Goal: Task Accomplishment & Management: Use online tool/utility

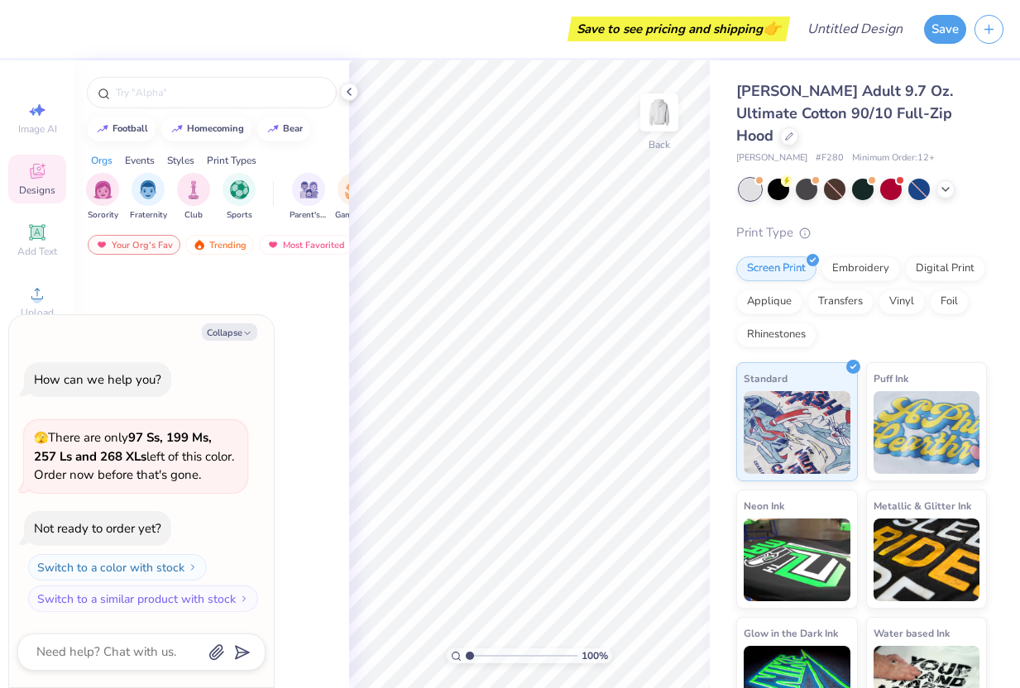
type textarea "x"
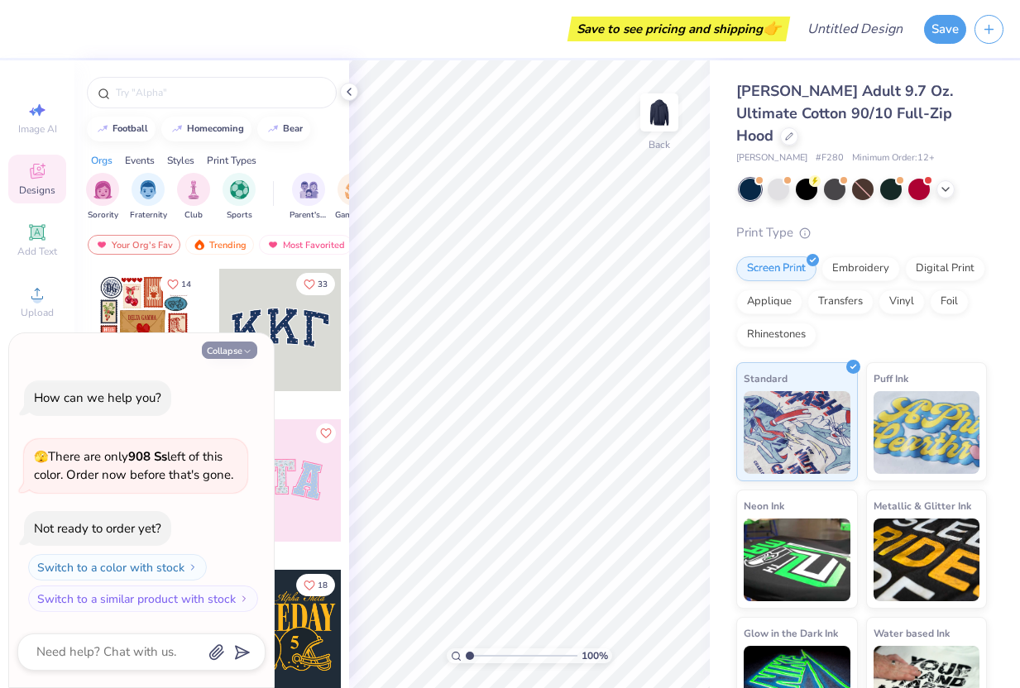
click at [249, 351] on polyline "button" at bounding box center [247, 352] width 5 height 2
type textarea "x"
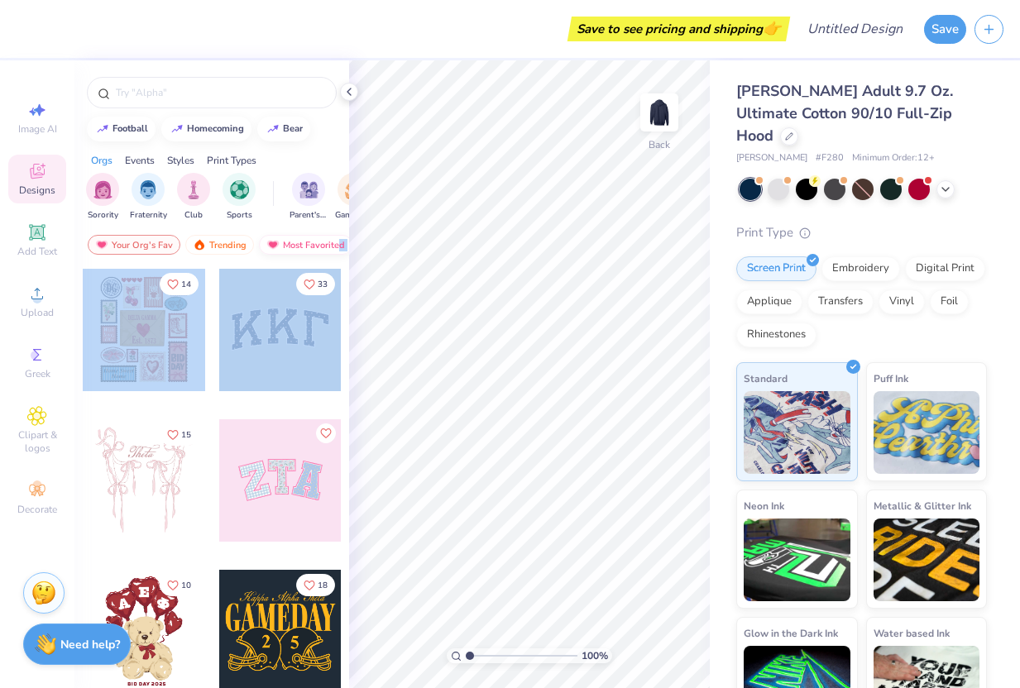
drag, startPoint x: 280, startPoint y: 330, endPoint x: 339, endPoint y: 239, distance: 108.8
click at [339, 239] on div "football homecoming bear Orgs Events Styles Print Types Sorority Fraternity Clu…" at bounding box center [211, 404] width 275 height 689
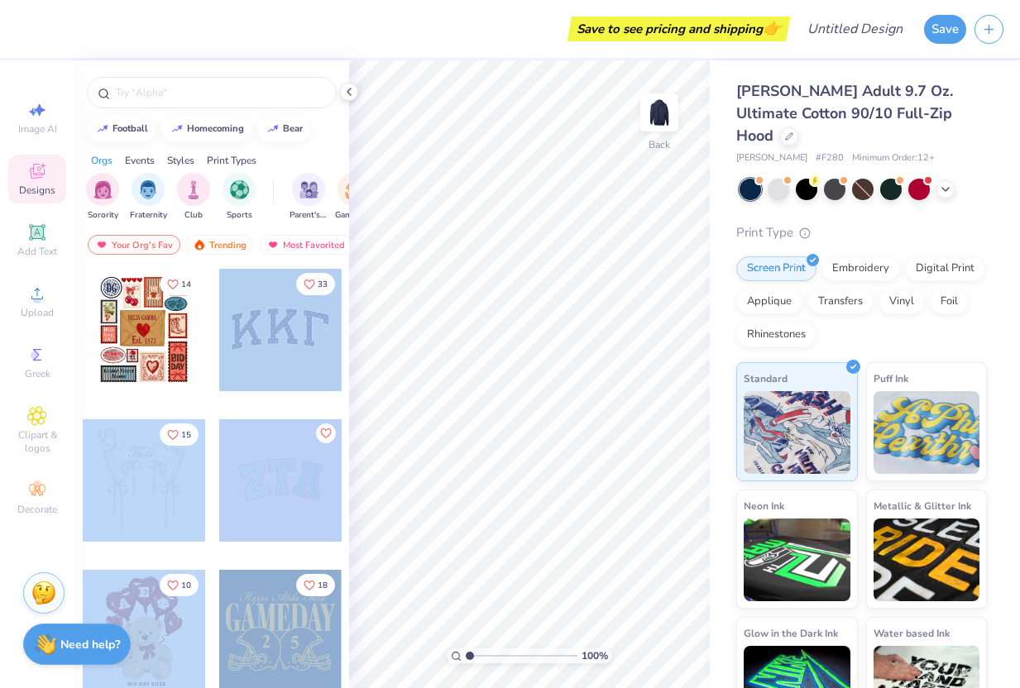
click at [506, 304] on div "Save to see pricing and shipping 👉 Design Title Save Image AI Designs Add Text …" at bounding box center [510, 344] width 1020 height 688
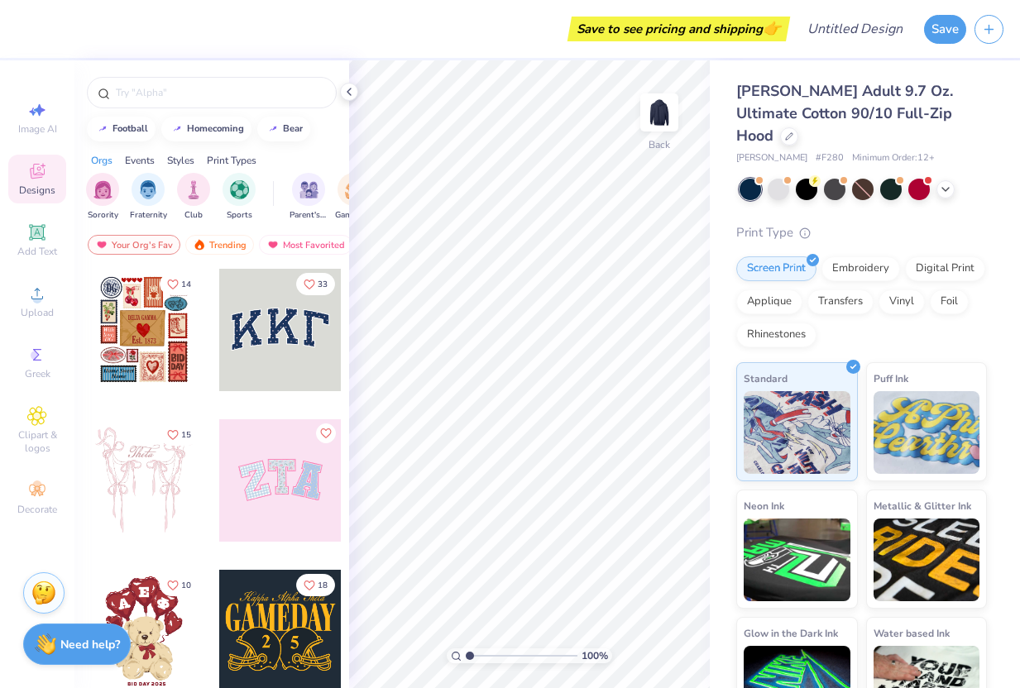
click at [279, 356] on div at bounding box center [280, 330] width 122 height 122
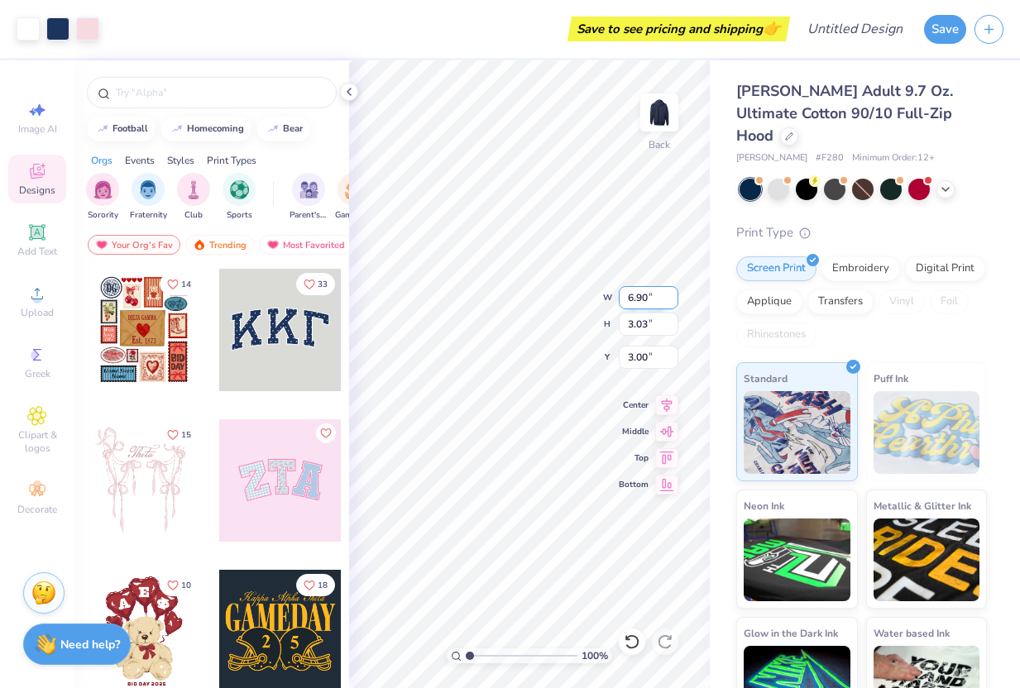
type input "5.22"
type input "3.71"
type input "1.63"
type input "6.62"
click at [942, 27] on button "Save" at bounding box center [945, 26] width 42 height 29
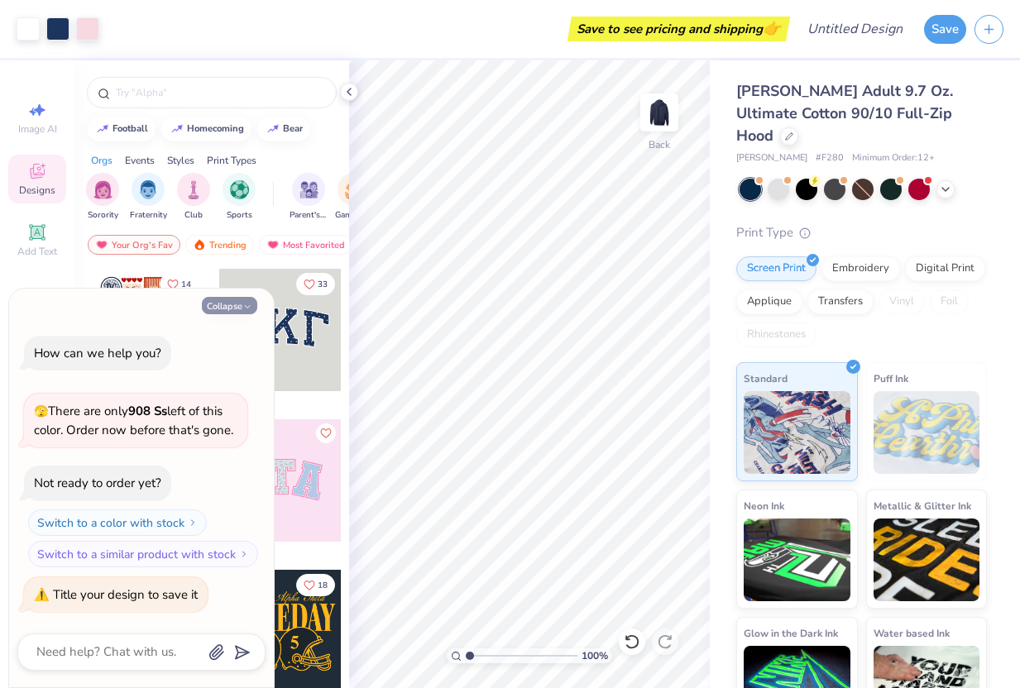
click at [219, 304] on button "Collapse" at bounding box center [229, 305] width 55 height 17
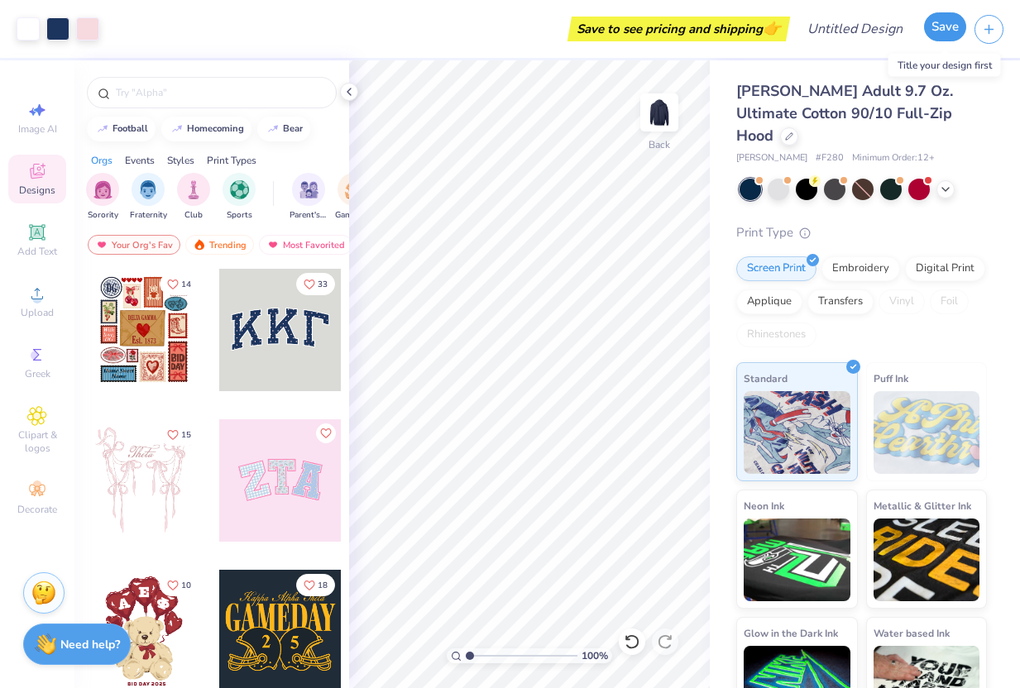
click at [940, 34] on button "Save" at bounding box center [945, 26] width 42 height 29
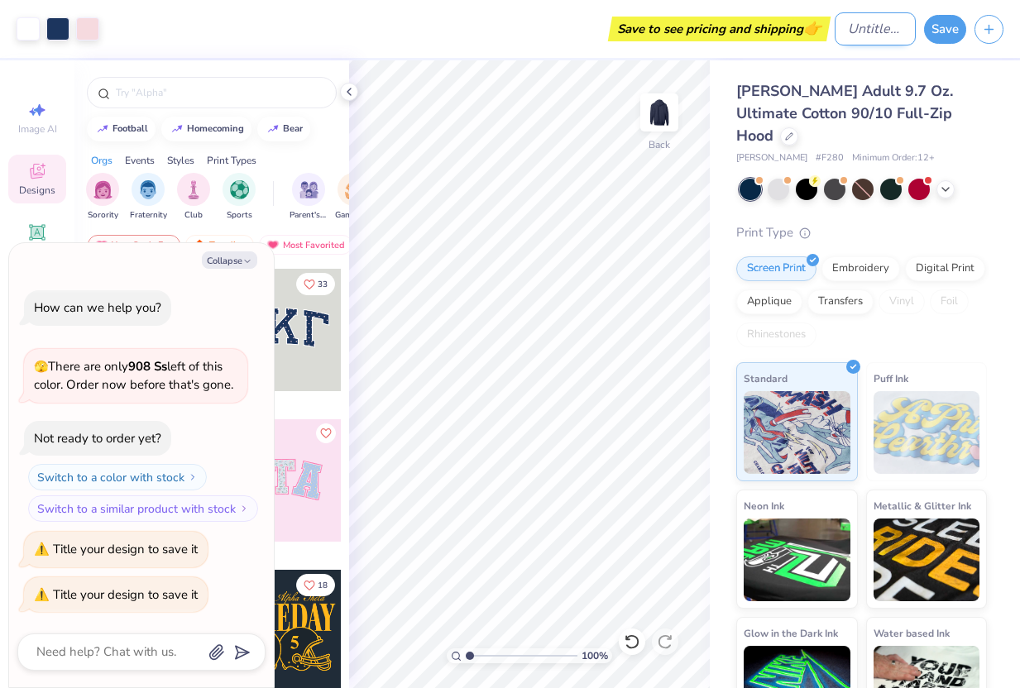
type textarea "x"
click at [835, 18] on input "Design Title" at bounding box center [875, 28] width 81 height 33
type input "k"
type textarea "x"
type input "kk"
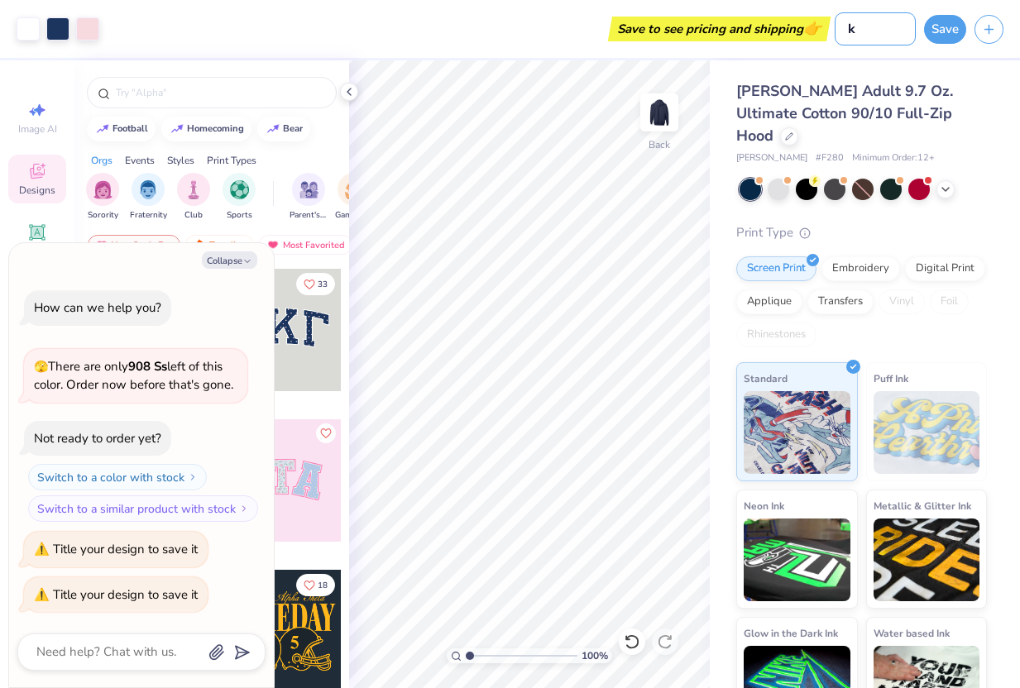
type textarea "x"
type input "kkg"
type textarea "x"
type input "kkga"
type textarea "x"
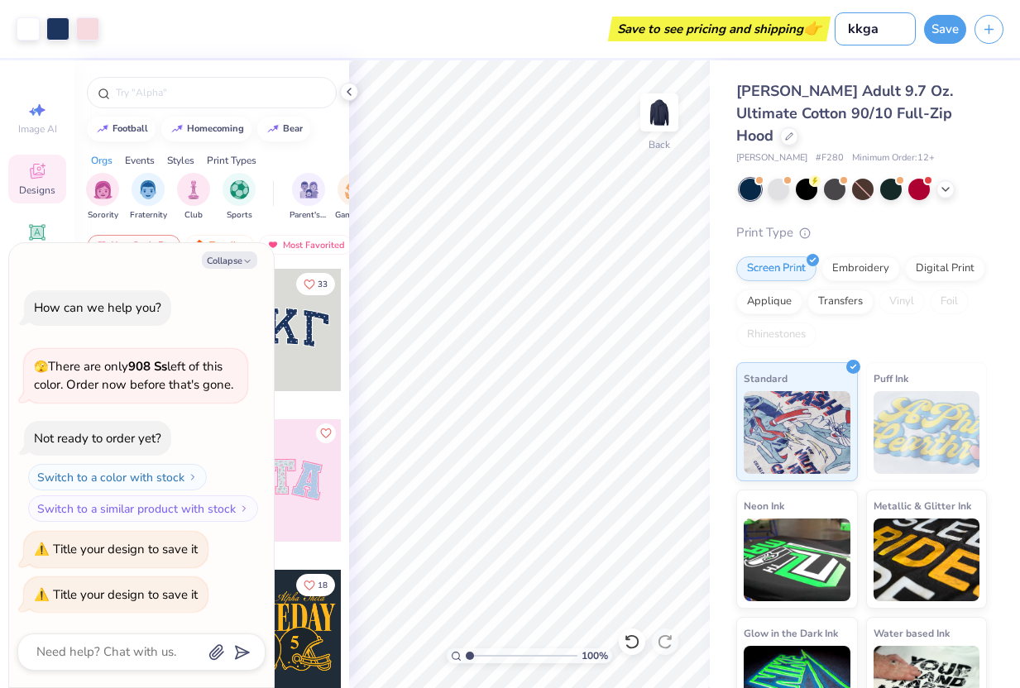
type input "kkgam"
type textarea "x"
type input "kkgamm"
type textarea "x"
type input "kkgamma"
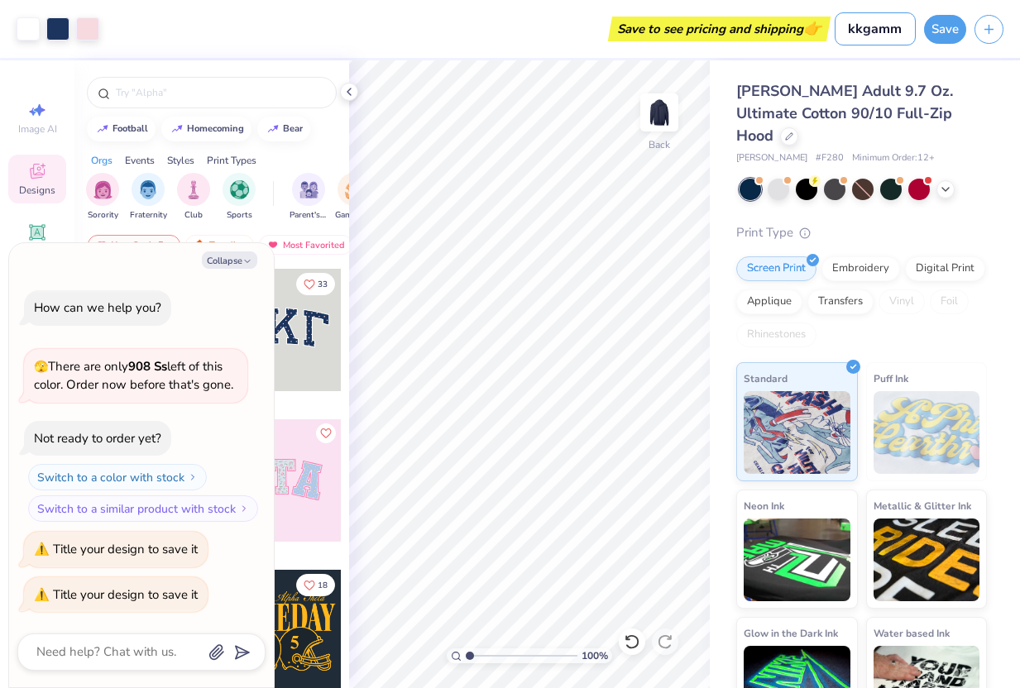
type textarea "x"
type input "kkgamma"
click at [961, 33] on button "Save" at bounding box center [945, 26] width 42 height 29
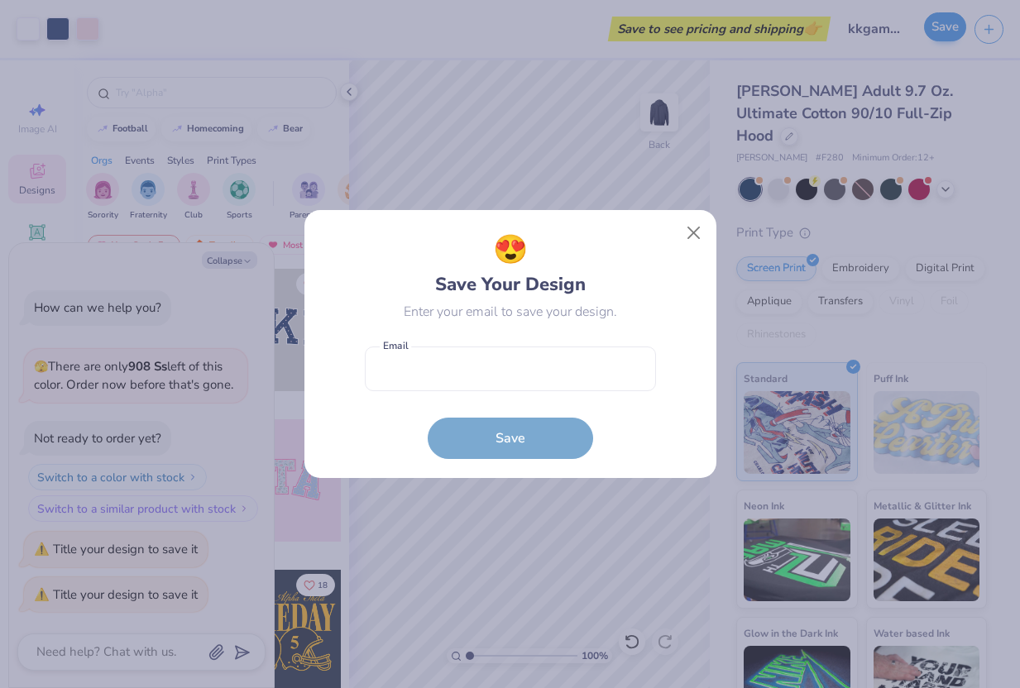
type textarea "x"
click at [587, 352] on input "email" at bounding box center [510, 370] width 291 height 46
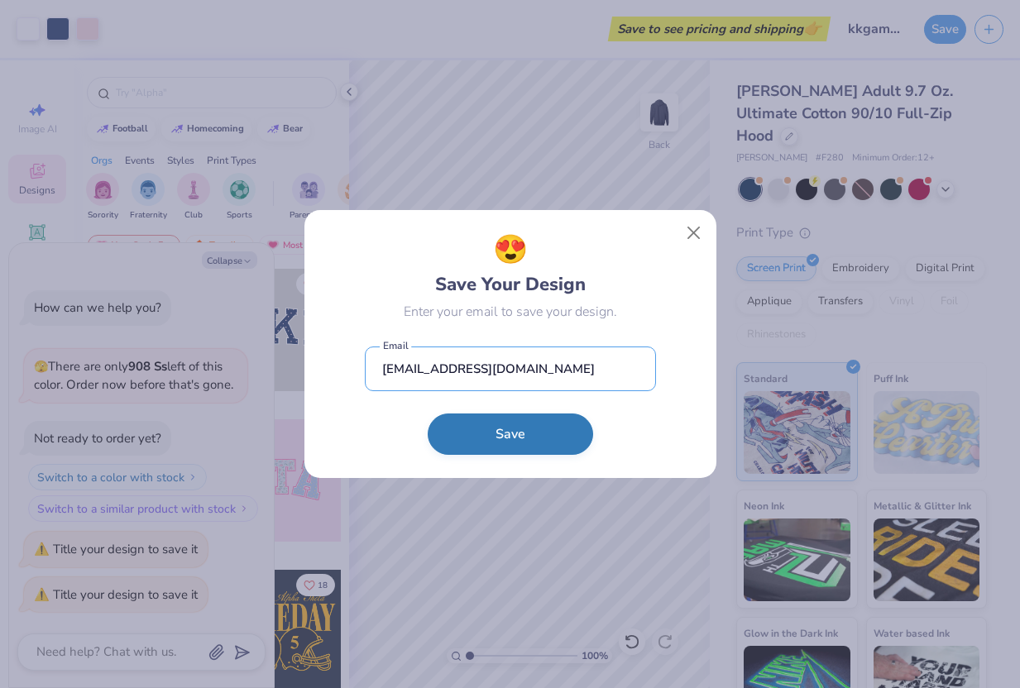
type input "yyujungjjun@gmail.com"
click at [492, 451] on button "Save" at bounding box center [510, 434] width 165 height 41
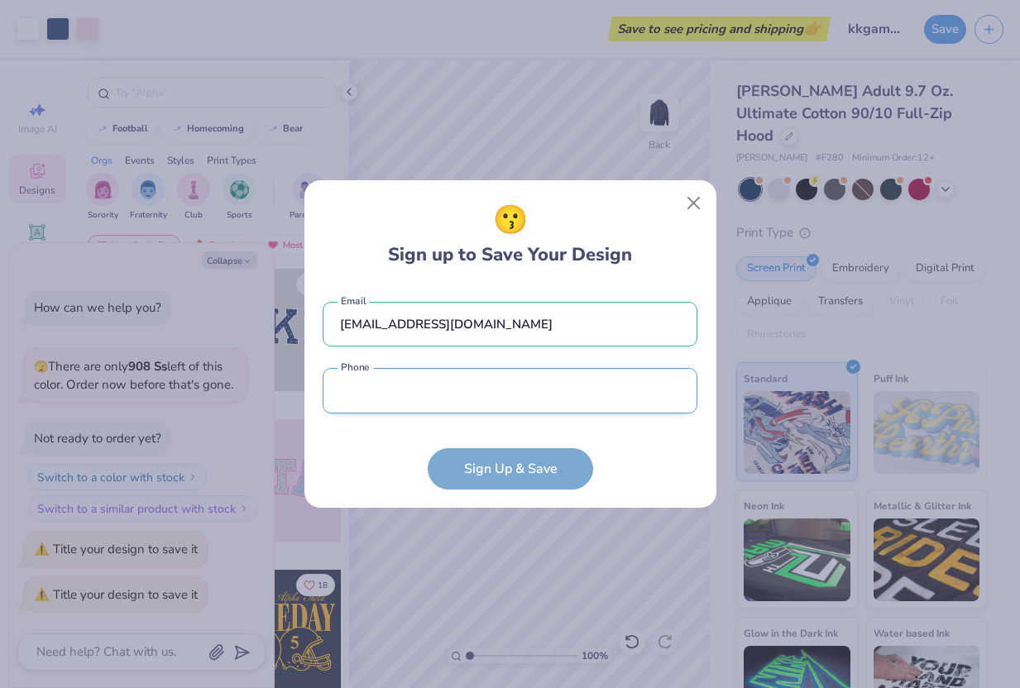
click at [520, 402] on input "tel" at bounding box center [510, 391] width 375 height 46
click at [468, 403] on input "tel" at bounding box center [510, 391] width 375 height 46
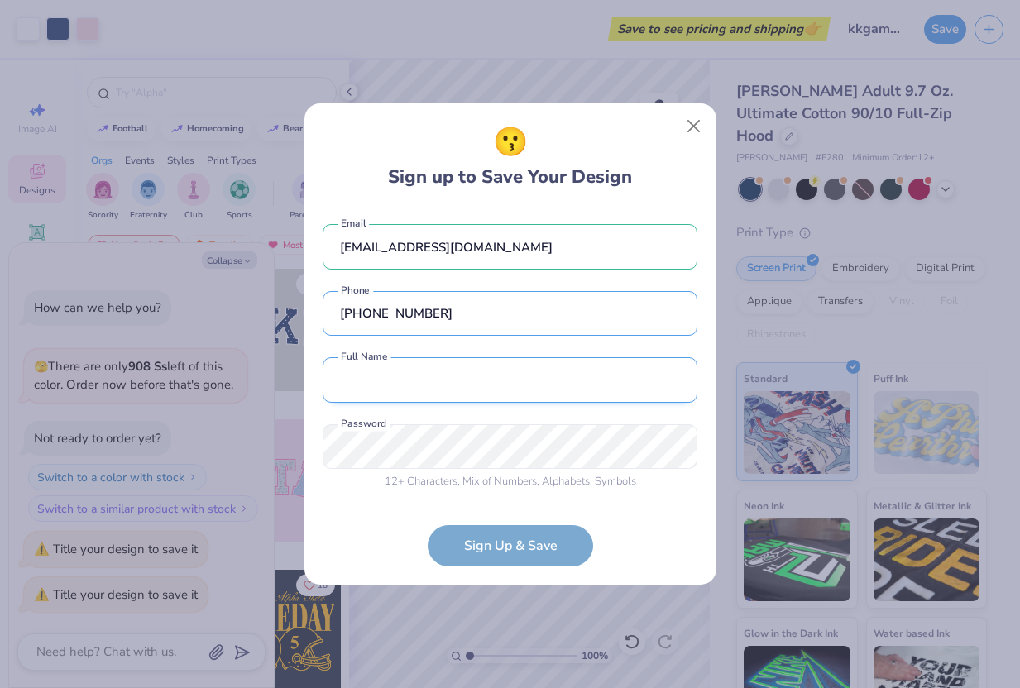
type input "(713) 739-8973"
click at [438, 371] on input "text" at bounding box center [510, 380] width 375 height 46
click at [443, 381] on input "text" at bounding box center [510, 380] width 375 height 46
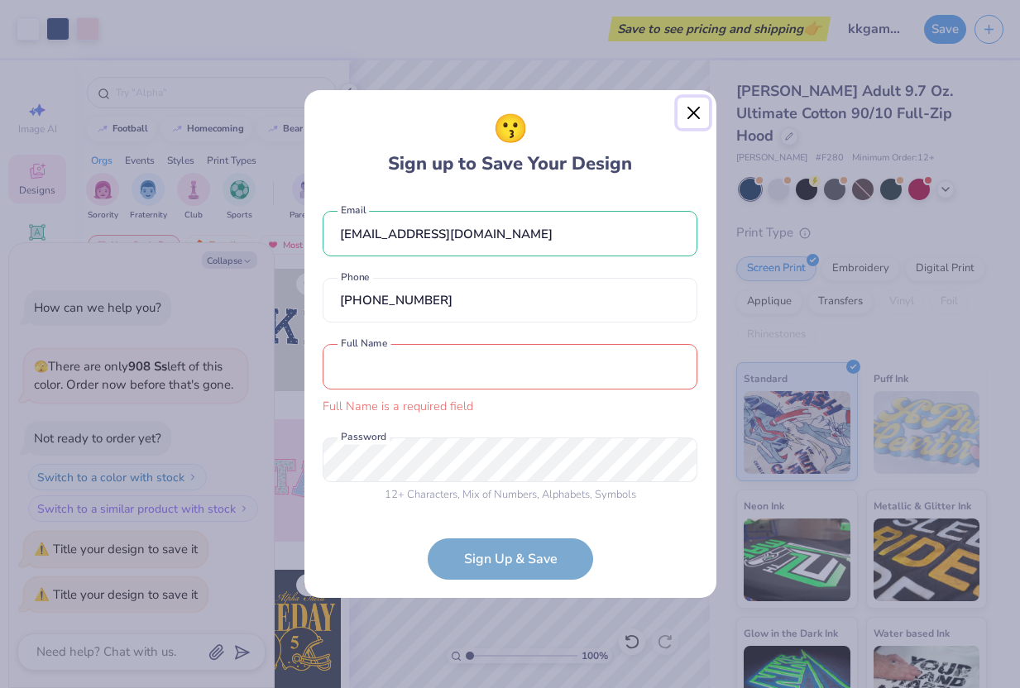
click at [691, 98] on button "Close" at bounding box center [693, 113] width 31 height 31
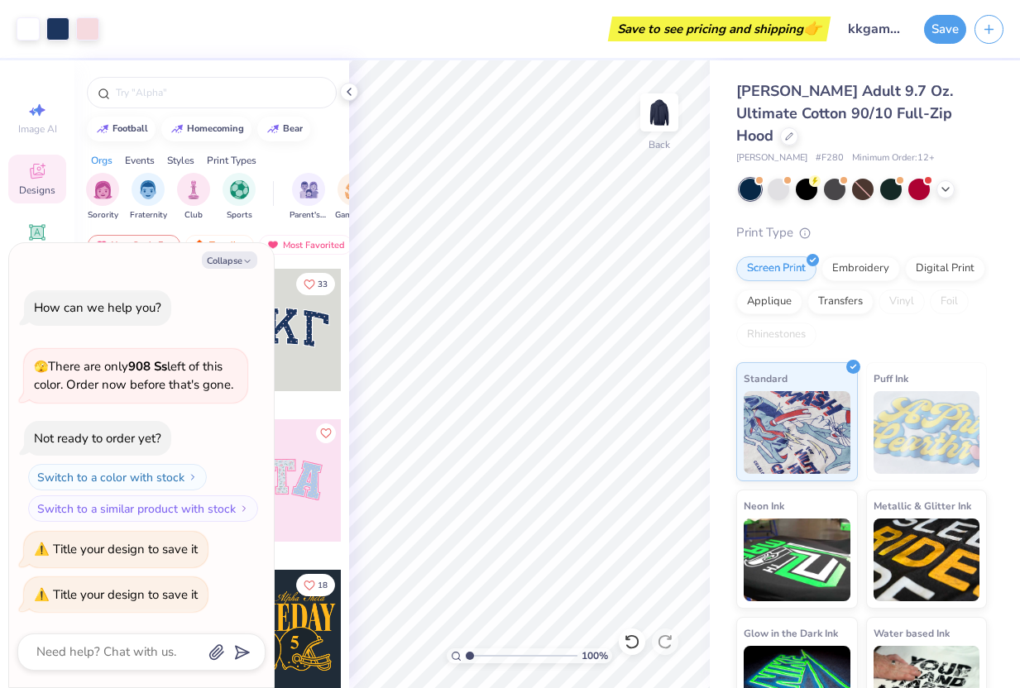
click at [779, 30] on div "Save to see pricing and shipping 👉" at bounding box center [719, 29] width 214 height 25
click at [932, 36] on button "Save" at bounding box center [945, 26] width 42 height 29
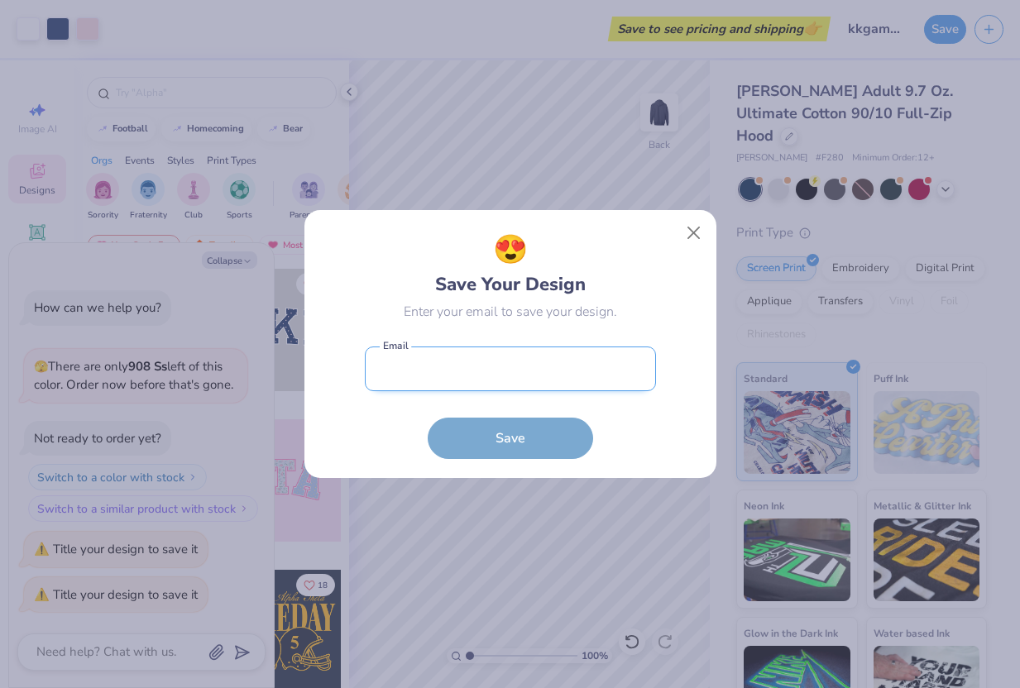
click at [443, 367] on input "email" at bounding box center [510, 370] width 291 height 46
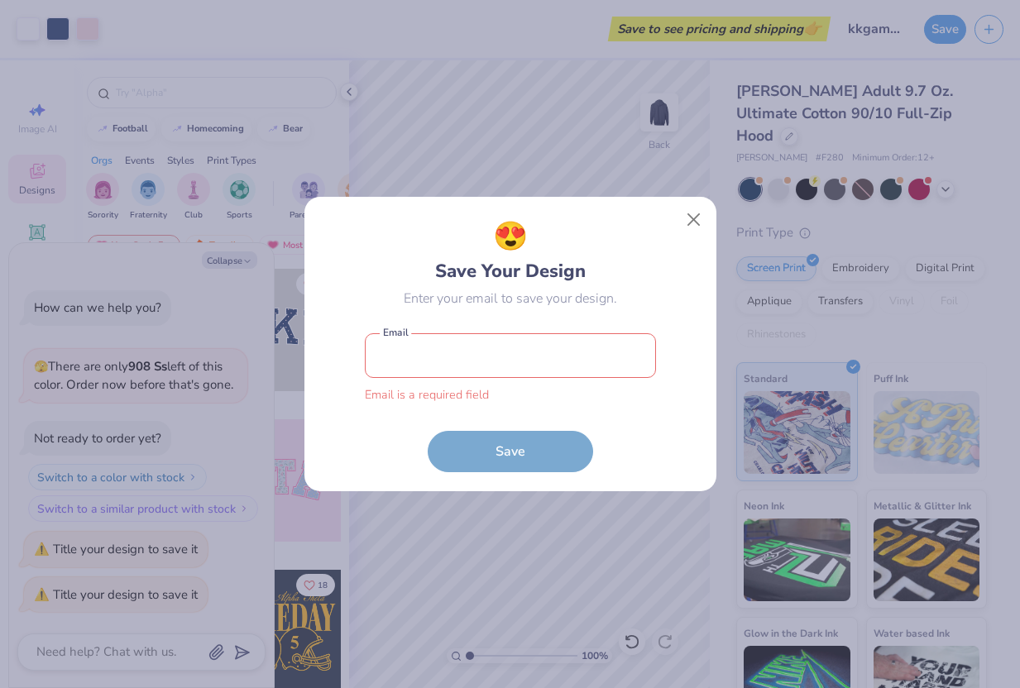
click at [546, 381] on div "Email is a required field Email" at bounding box center [510, 368] width 291 height 71
click at [527, 365] on input "email" at bounding box center [510, 356] width 291 height 46
click at [502, 370] on input "new.kpl.fundraising" at bounding box center [510, 356] width 291 height 46
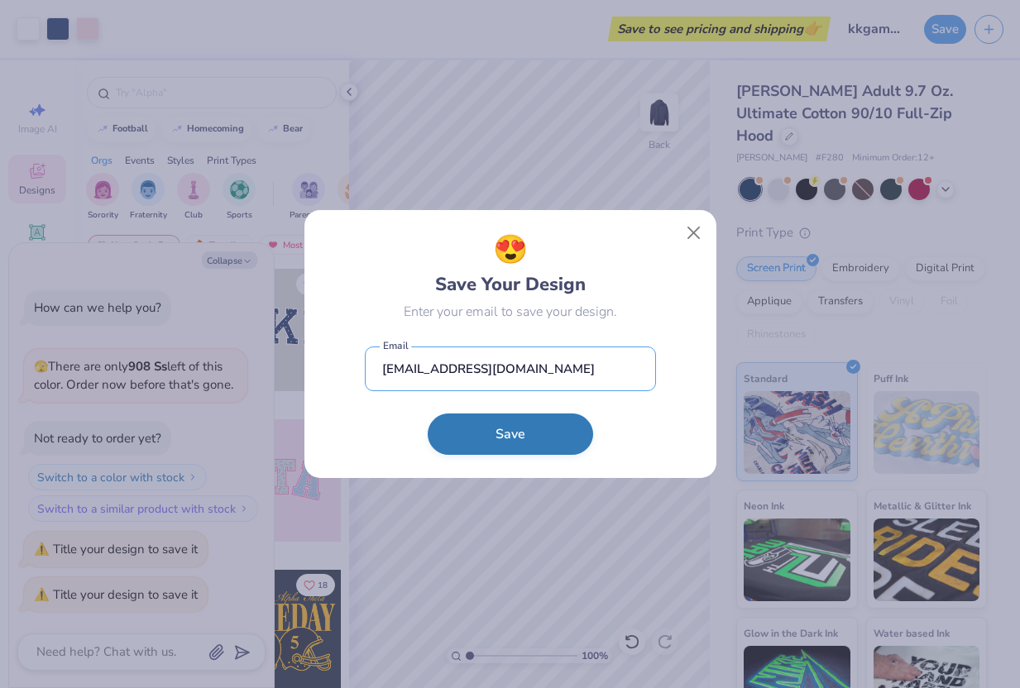
type input "new.kpl.fundraising@gmail.com"
click at [507, 434] on button "Save" at bounding box center [510, 434] width 165 height 41
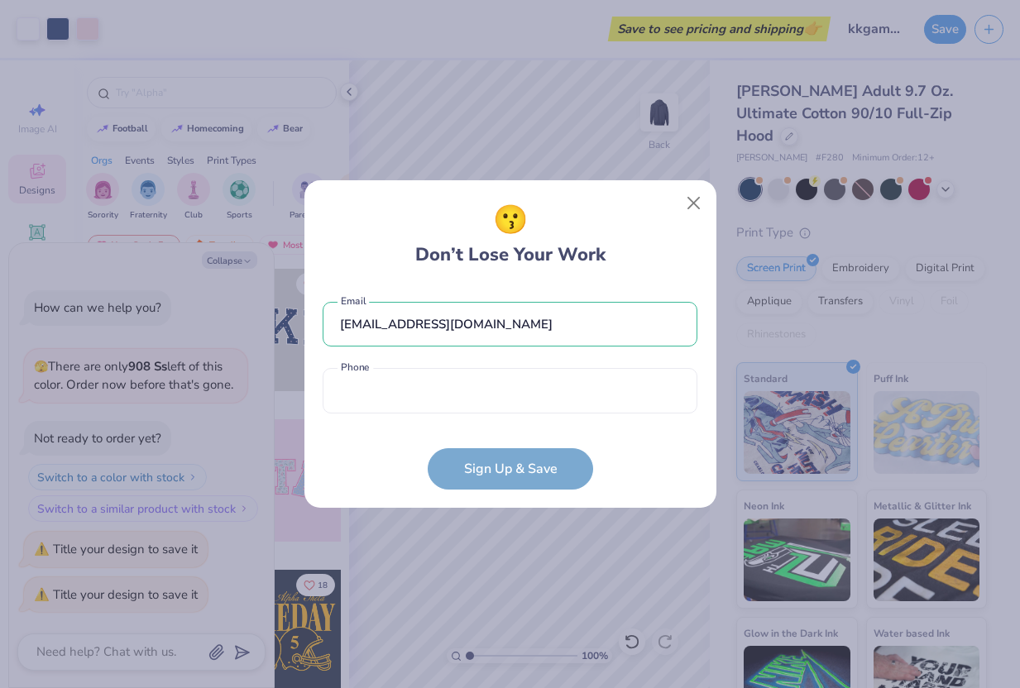
type textarea "x"
